Goal: Find specific page/section: Find specific page/section

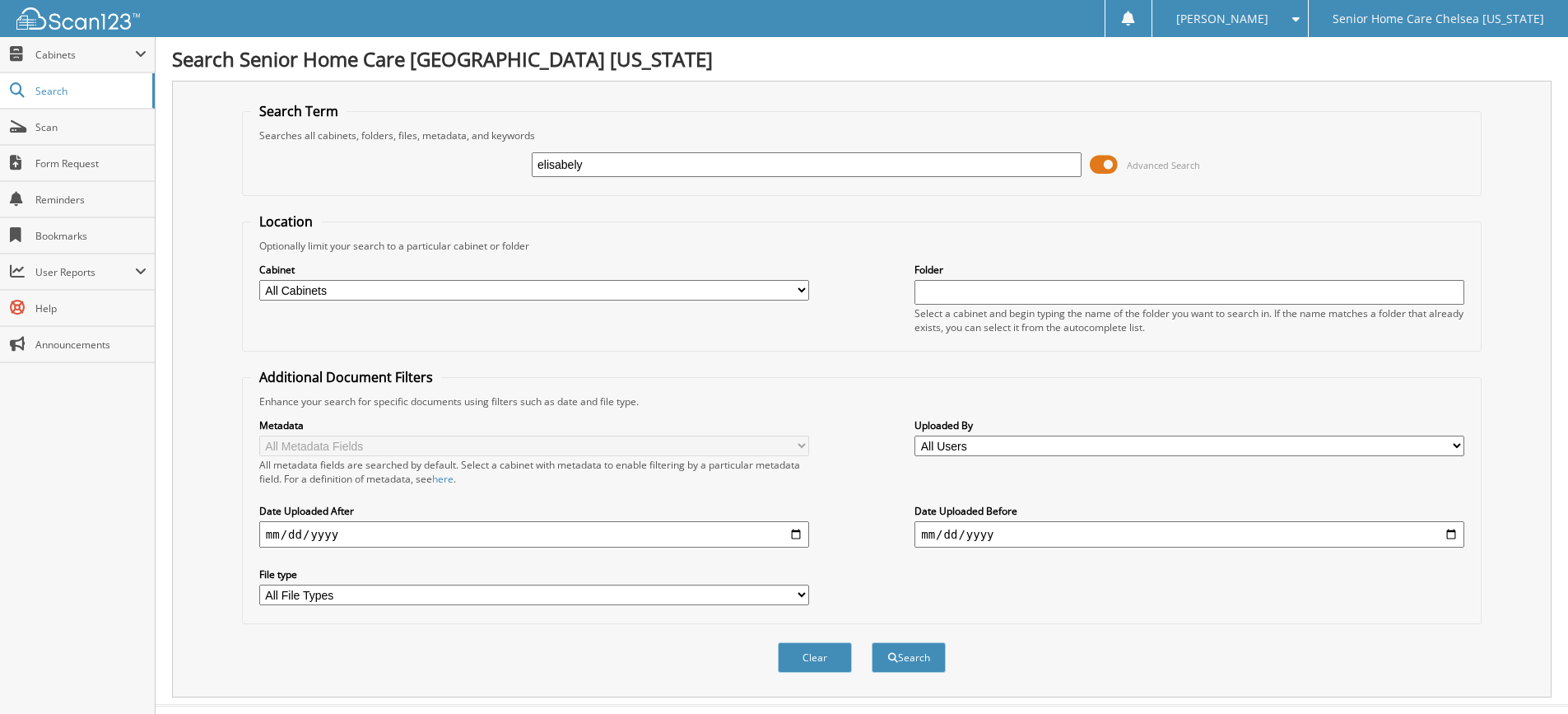
type input "elisabely"
click at [871, 642] on button "Search" at bounding box center [908, 657] width 74 height 30
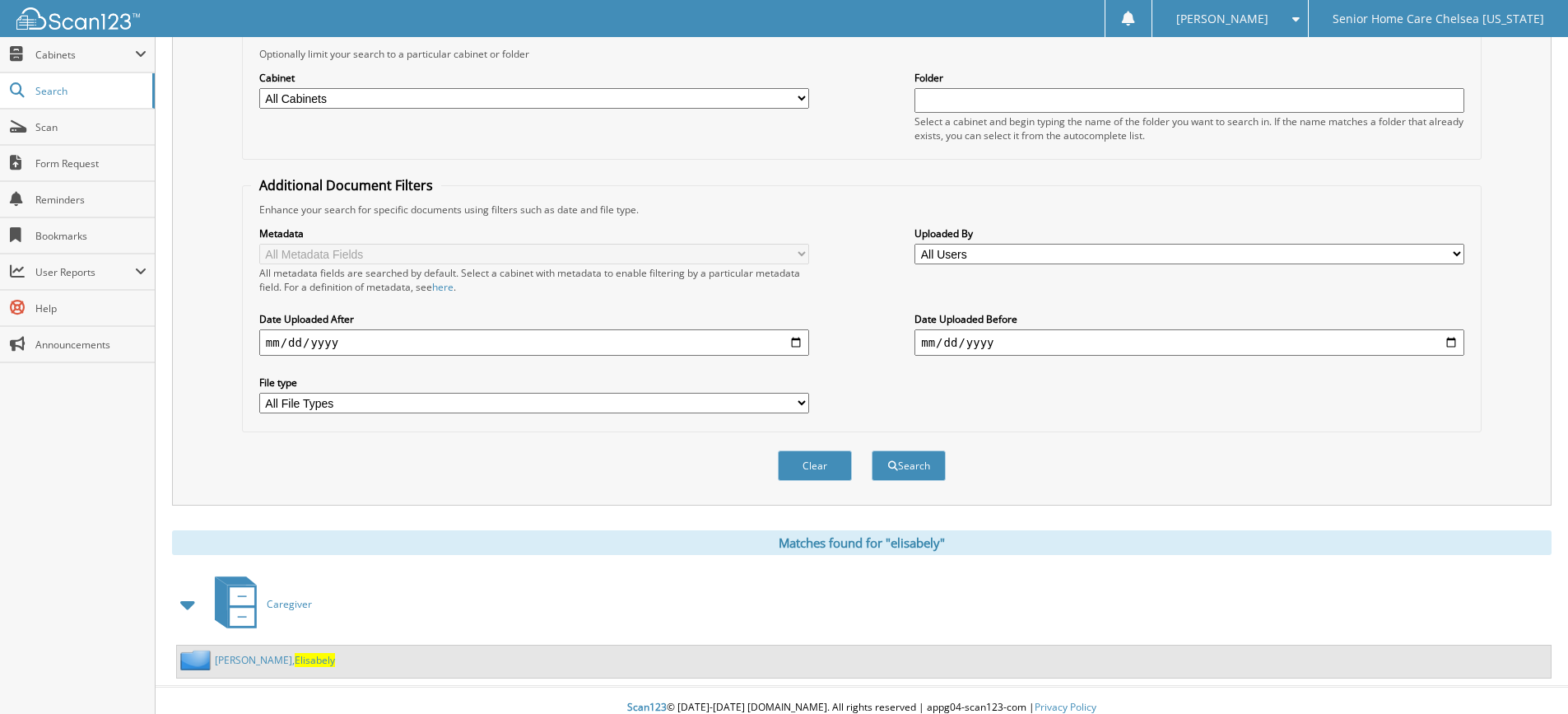
scroll to position [206, 0]
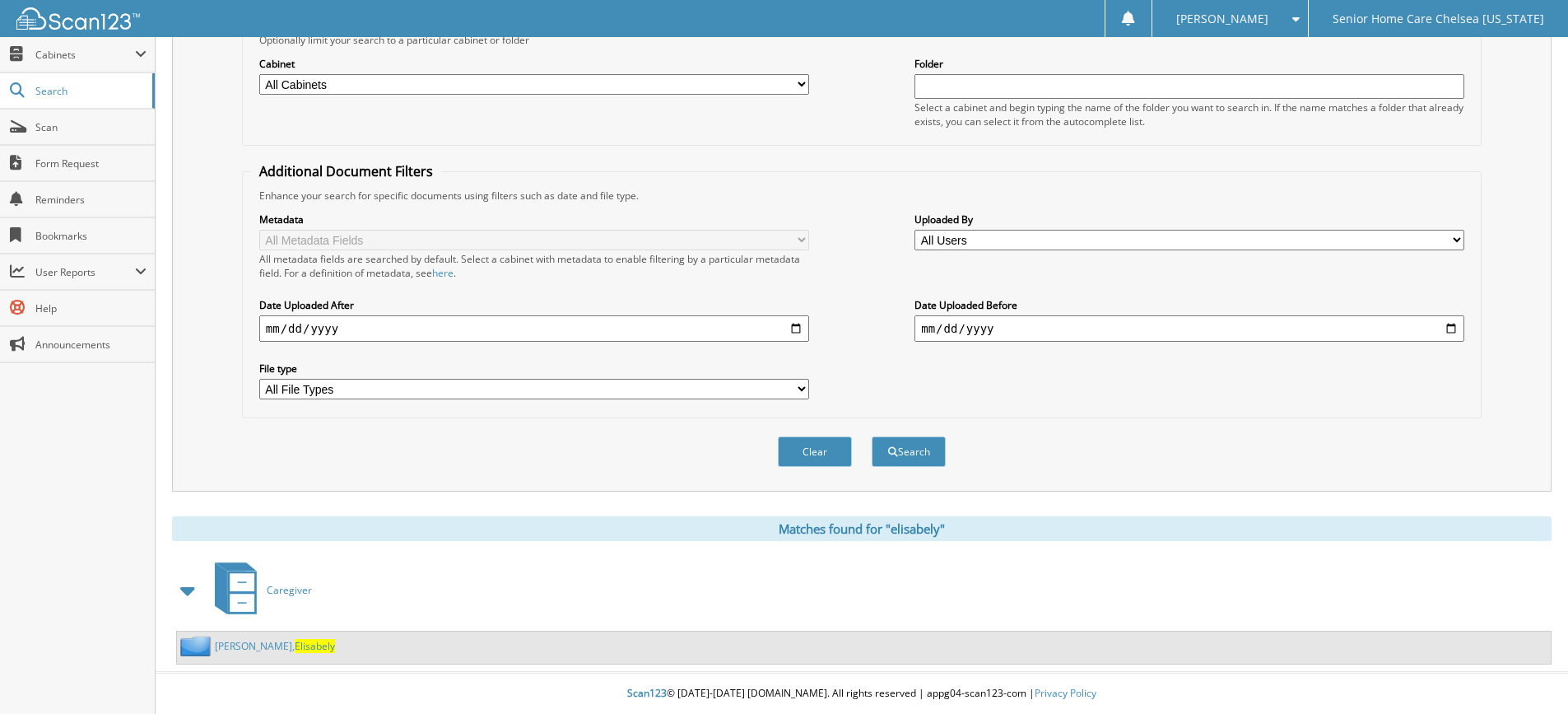
click at [285, 649] on link "[PERSON_NAME], Elisabely" at bounding box center [275, 646] width 120 height 14
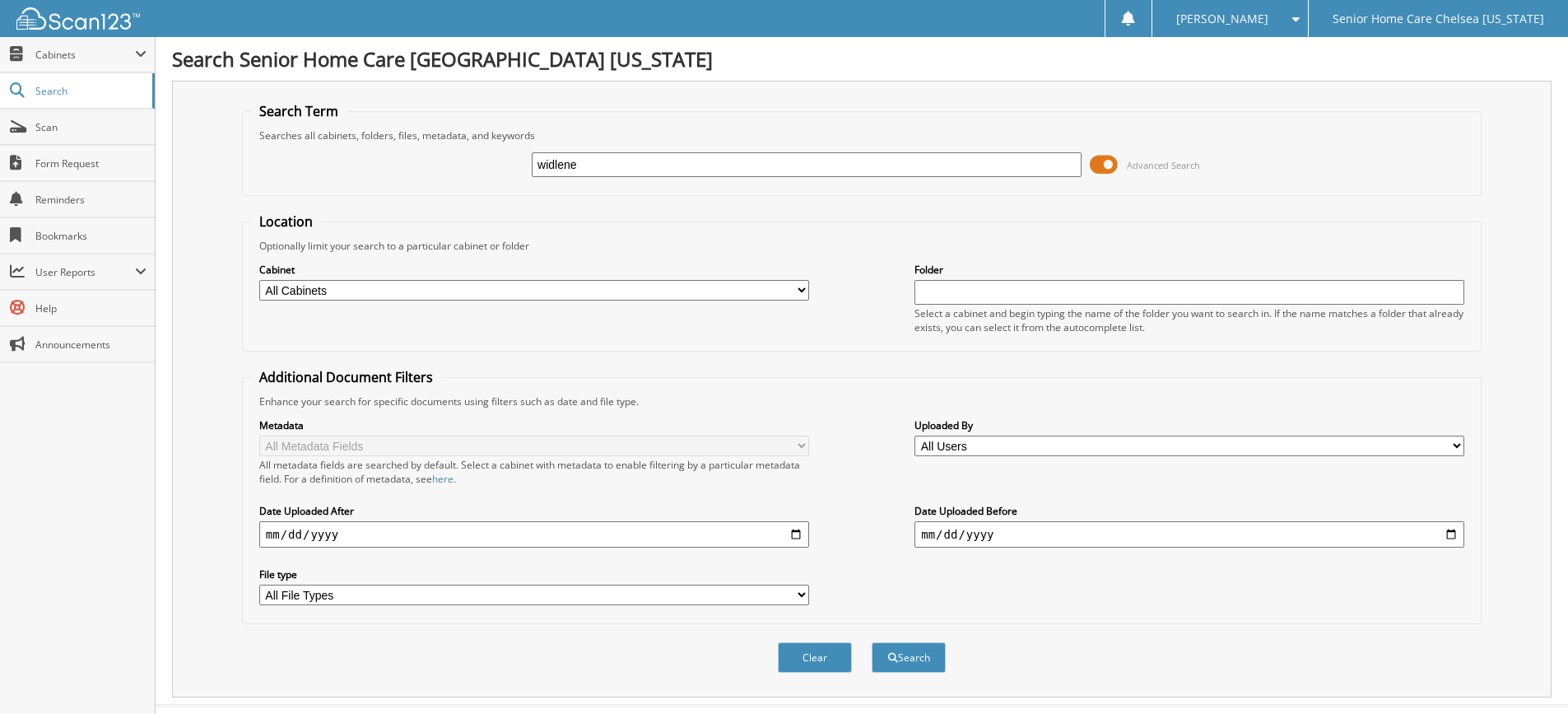
type input "widlene"
click at [871, 642] on button "Search" at bounding box center [908, 657] width 74 height 30
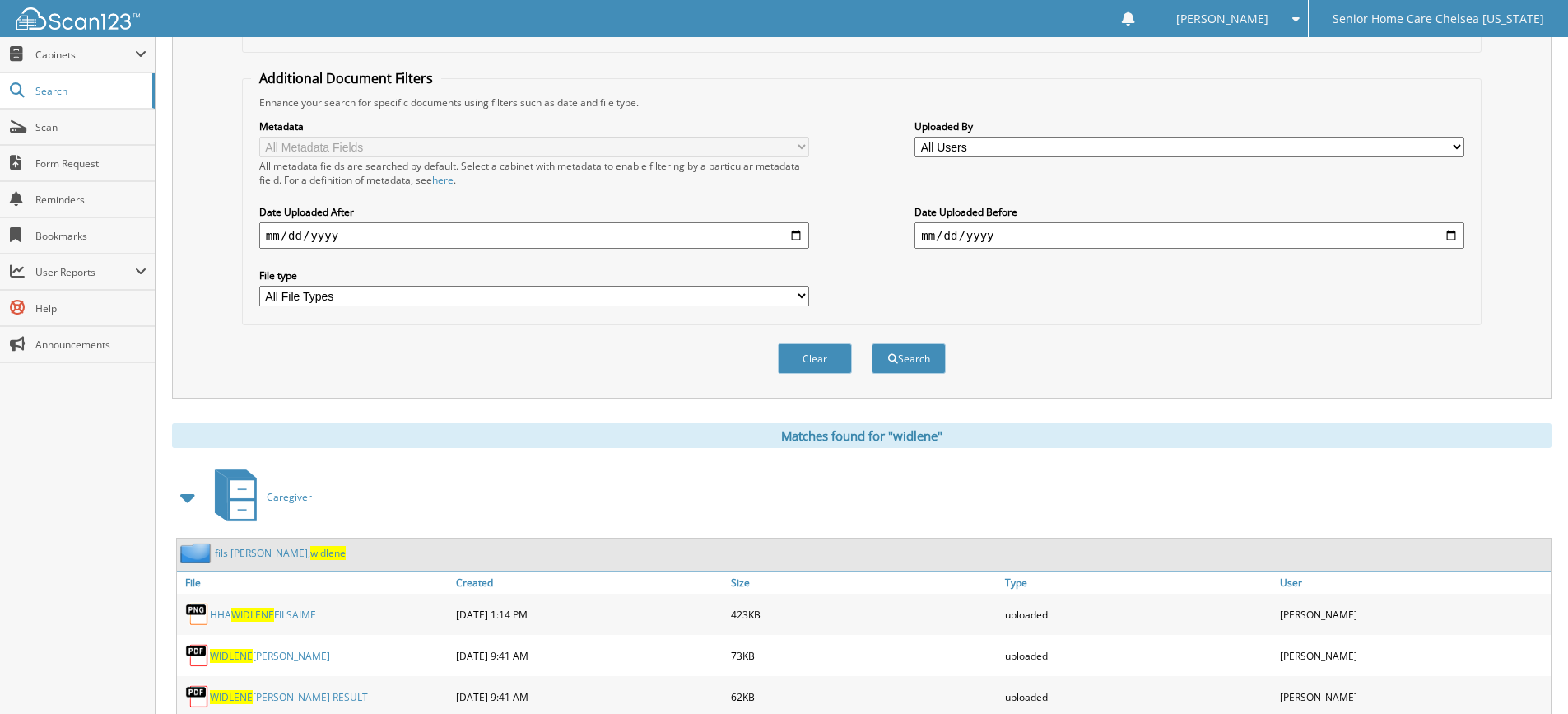
scroll to position [354, 0]
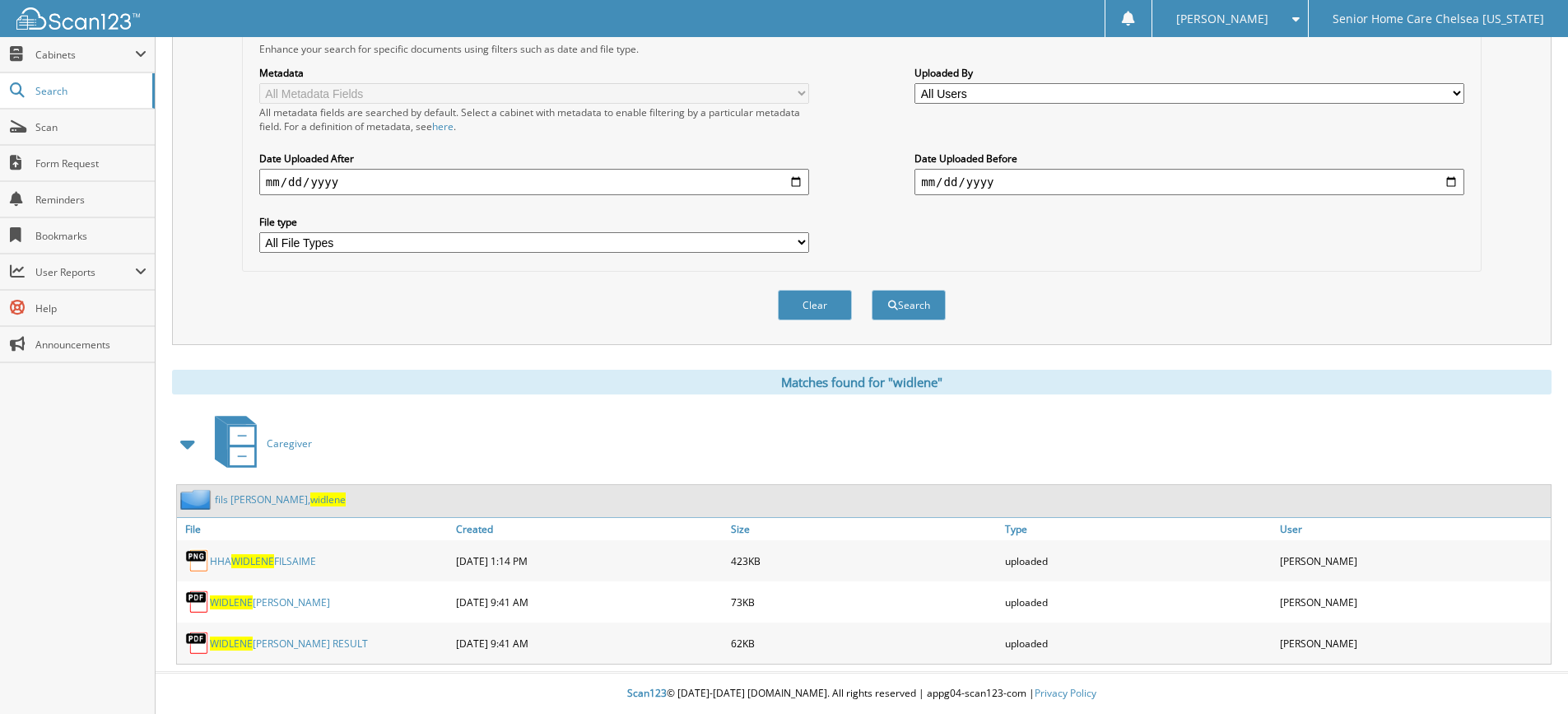
click at [238, 500] on link "fils aime, widlene" at bounding box center [280, 499] width 131 height 14
